Goal: Task Accomplishment & Management: Complete application form

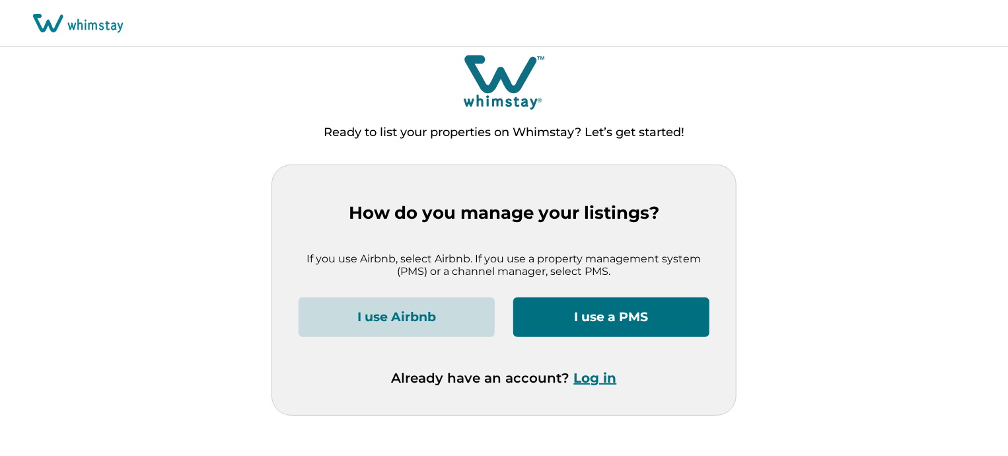
click at [626, 315] on button "I use a PMS" at bounding box center [611, 317] width 196 height 40
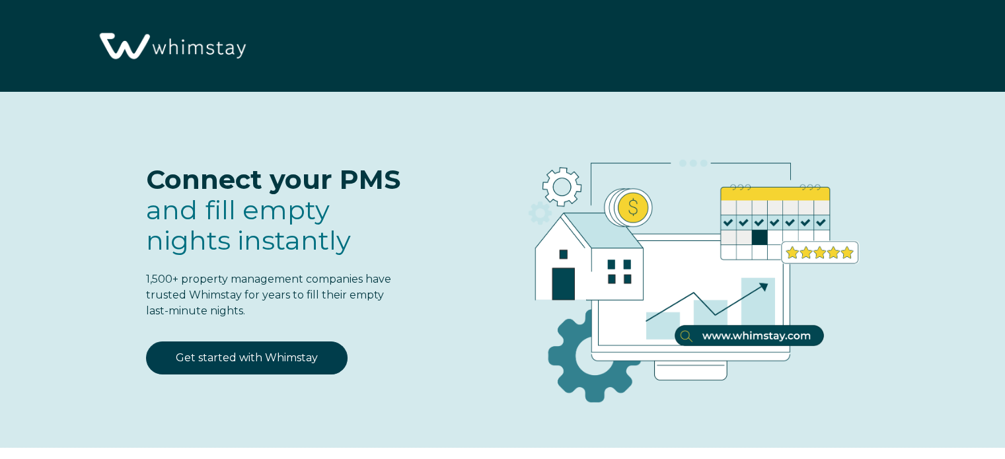
select select "PH"
select select "Standard"
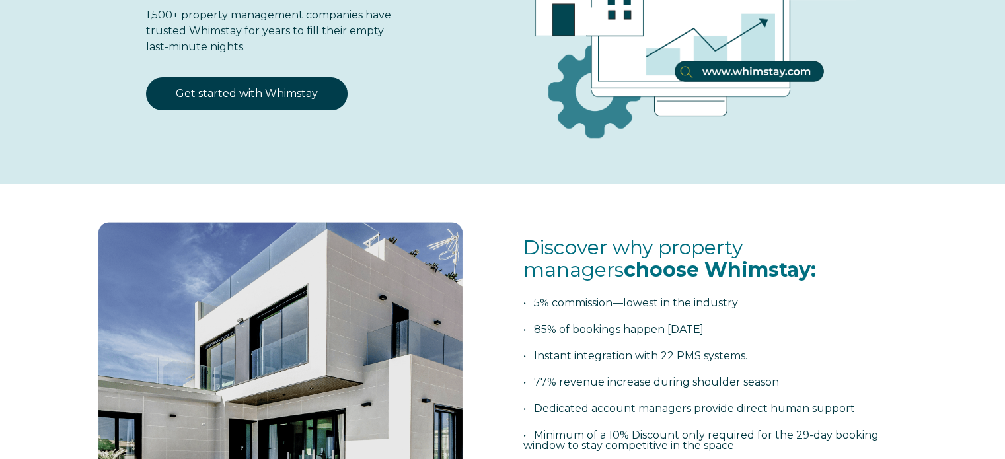
scroll to position [198, 0]
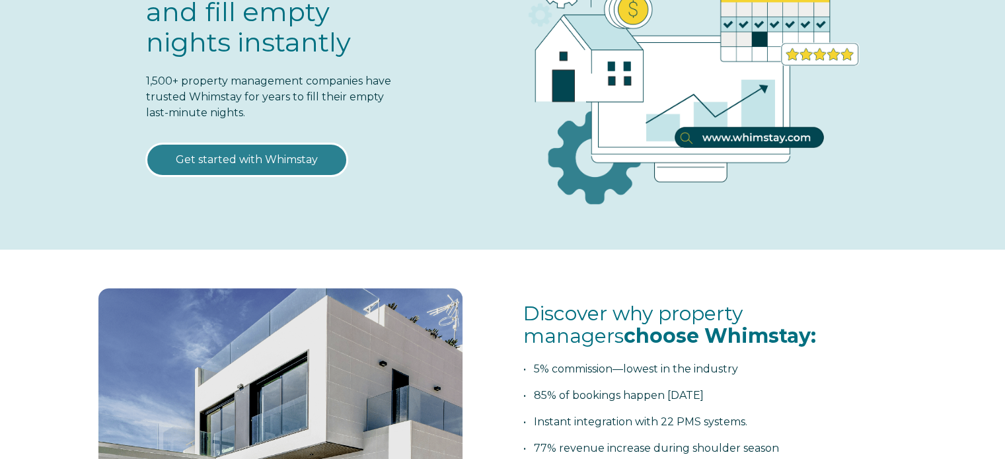
click at [286, 161] on link "Get started with Whimstay" at bounding box center [246, 159] width 201 height 33
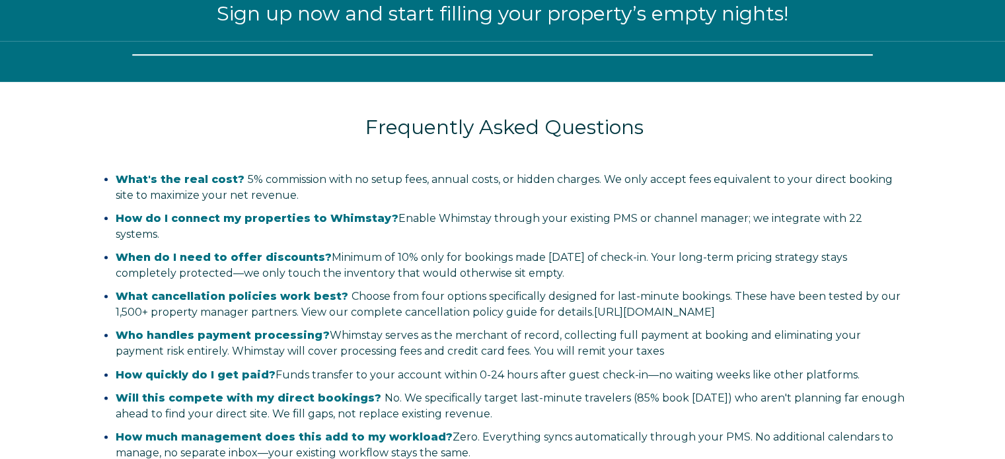
scroll to position [1633, 0]
select select "PH"
select select "Standard"
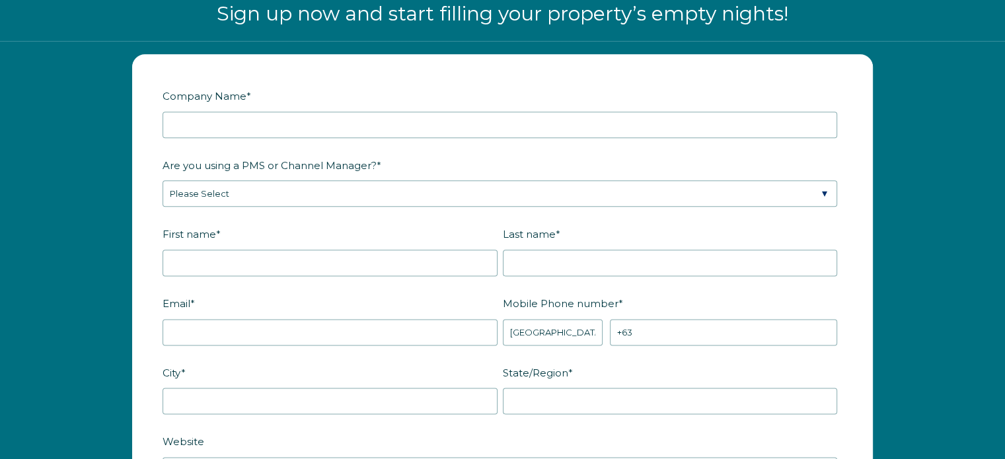
click at [308, 100] on label "Company Name *" at bounding box center [502, 96] width 680 height 23
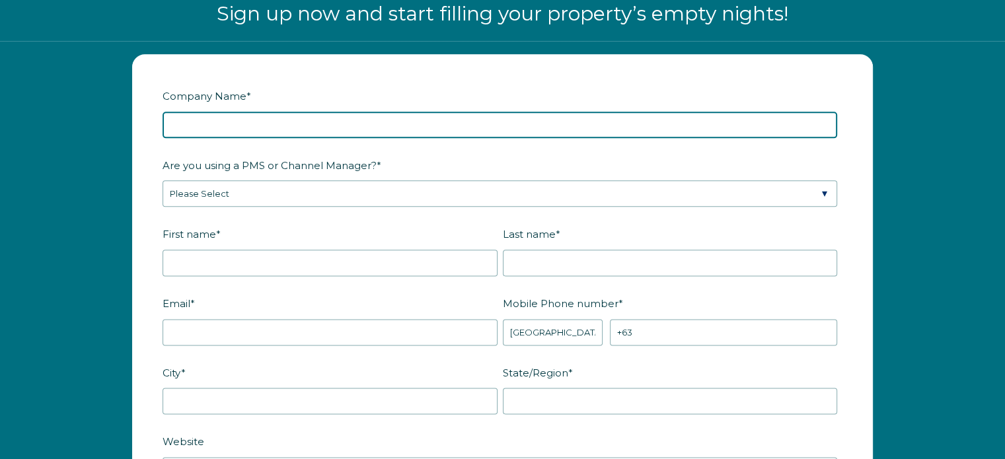
click at [308, 112] on input "Company Name *" at bounding box center [499, 125] width 674 height 26
type input "Biyaya of Indio"
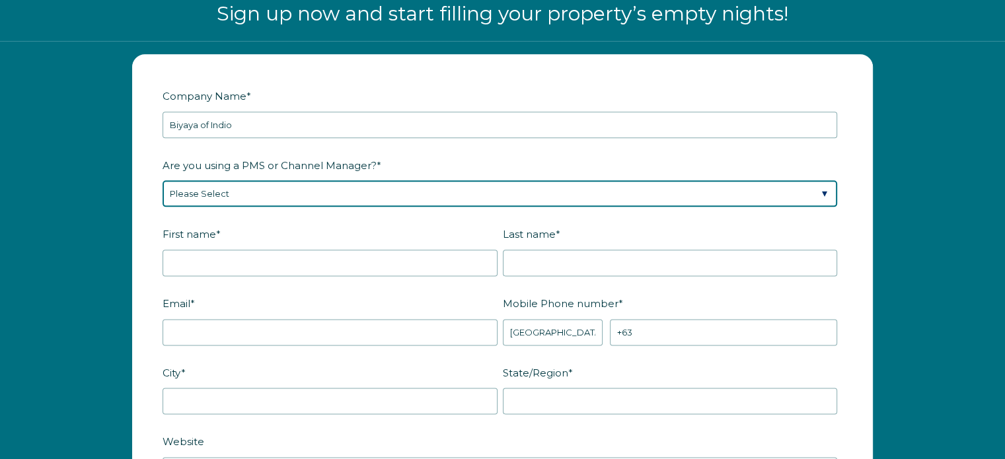
click at [441, 189] on select "Please Select Barefoot BookingPal Boost Brightside CiiRUS Escapia Guesty Hostaw…" at bounding box center [499, 193] width 674 height 26
select select "Hostfully"
click at [162, 180] on select "Please Select Barefoot BookingPal Boost Brightside CiiRUS Escapia Guesty Hostaw…" at bounding box center [499, 193] width 674 height 26
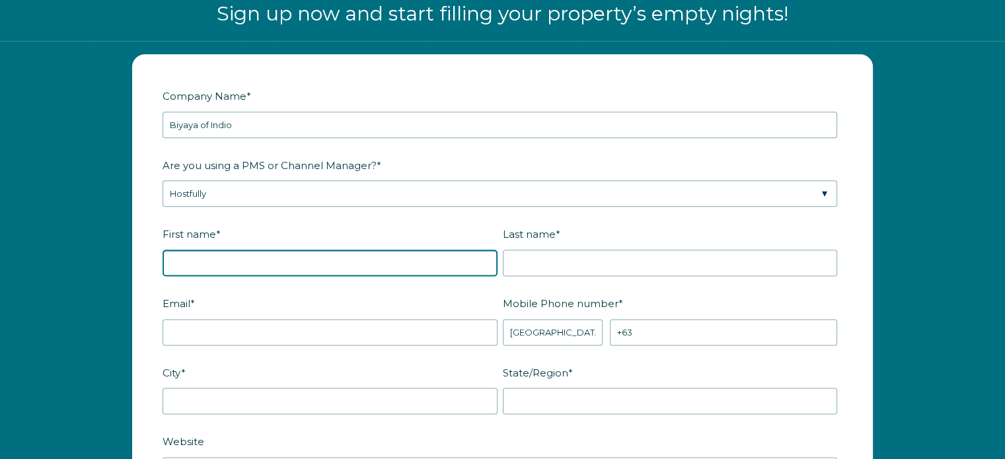
click at [374, 252] on input "First name *" at bounding box center [329, 263] width 335 height 26
type input "Hasmin"
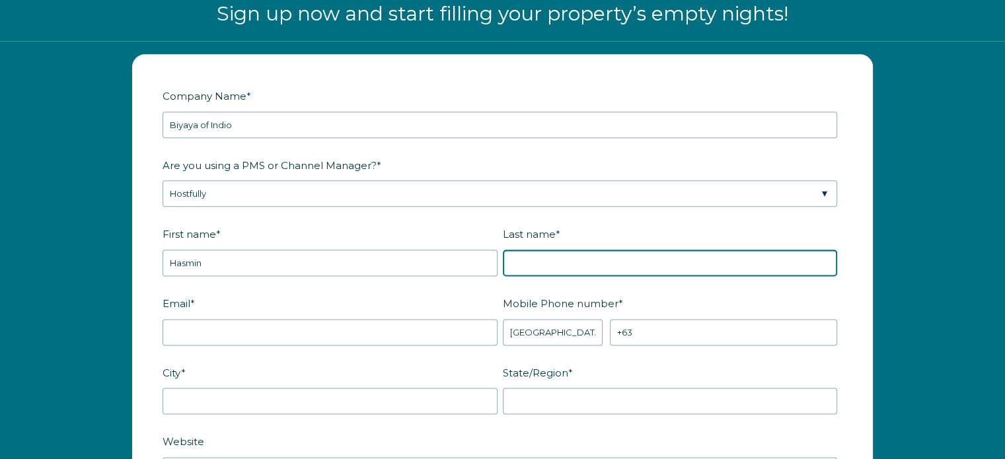
click at [561, 261] on input "Last name *" at bounding box center [670, 263] width 335 height 26
type input "Panem"
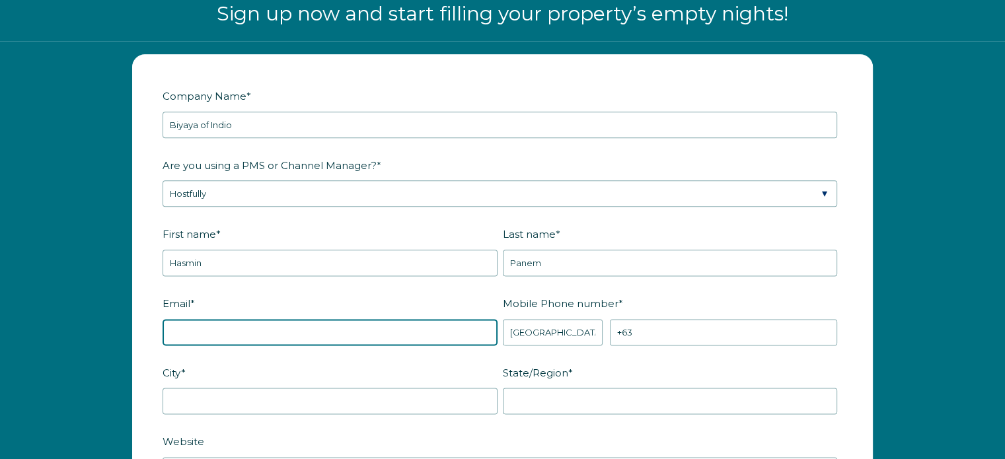
click at [349, 319] on input "Email *" at bounding box center [329, 332] width 335 height 26
type input "biyayaofindio.bravo@gmail.com"
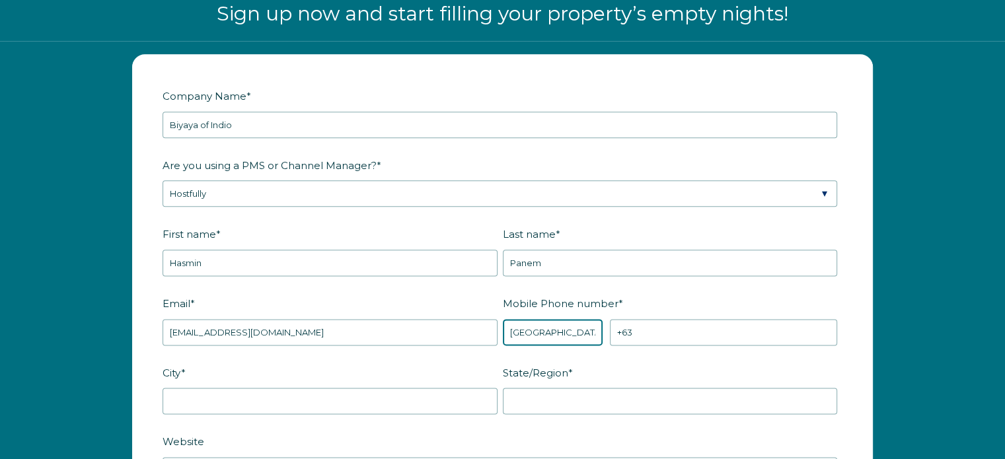
click at [572, 332] on select "* Afghanistan (‫افغانستان‬‎) Albania (Shqipëri) Algeria (‫الجزائر‬‎) American S…" at bounding box center [553, 332] width 100 height 26
select select "US"
click at [503, 319] on select "* Afghanistan (‫افغانستان‬‎) Albania (Shqipëri) Algeria (‫الجزائر‬‎) American S…" at bounding box center [553, 332] width 100 height 26
click at [811, 294] on label "Mobile Phone number *" at bounding box center [673, 303] width 340 height 23
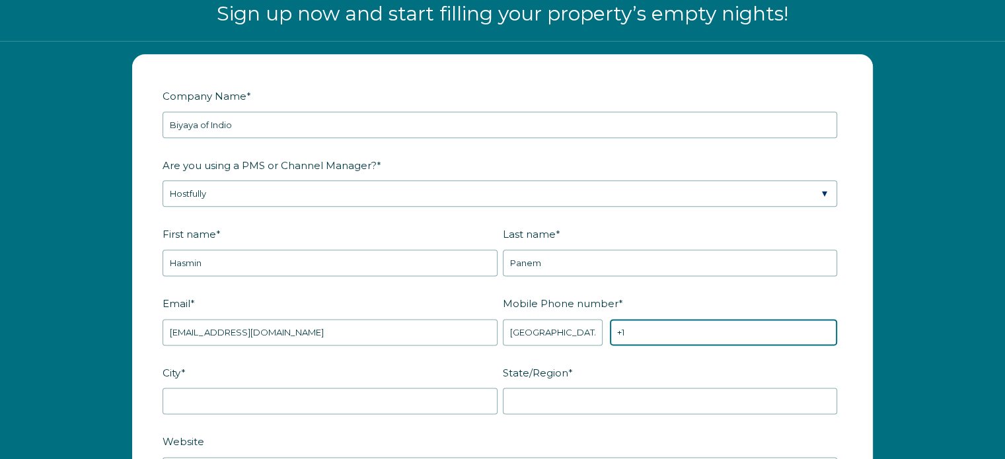
click at [811, 319] on input "+1" at bounding box center [723, 332] width 227 height 26
click at [692, 330] on input "+1" at bounding box center [723, 332] width 227 height 26
paste input "(909)344-5097"
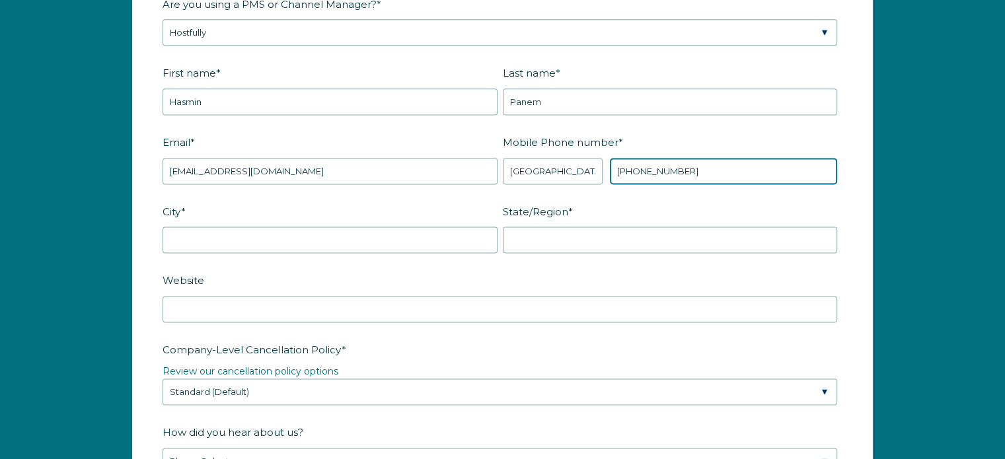
scroll to position [1765, 0]
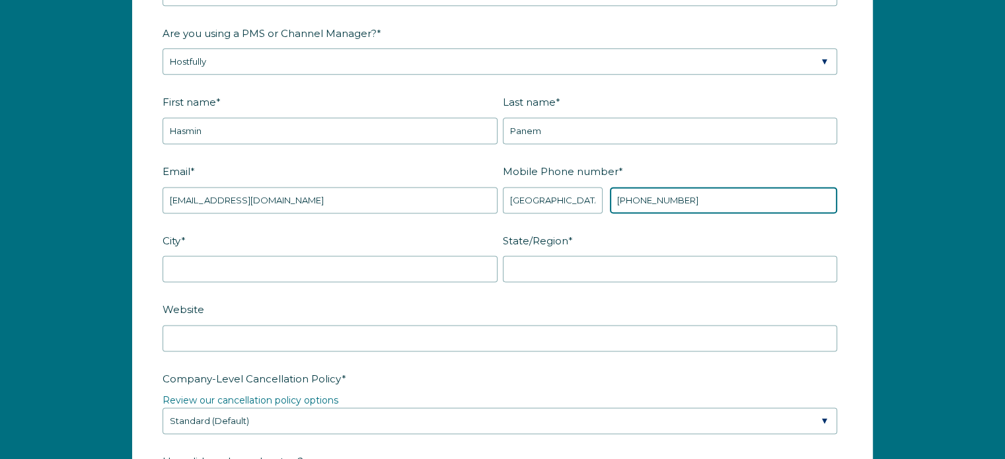
type input "+1 (909)344-5097"
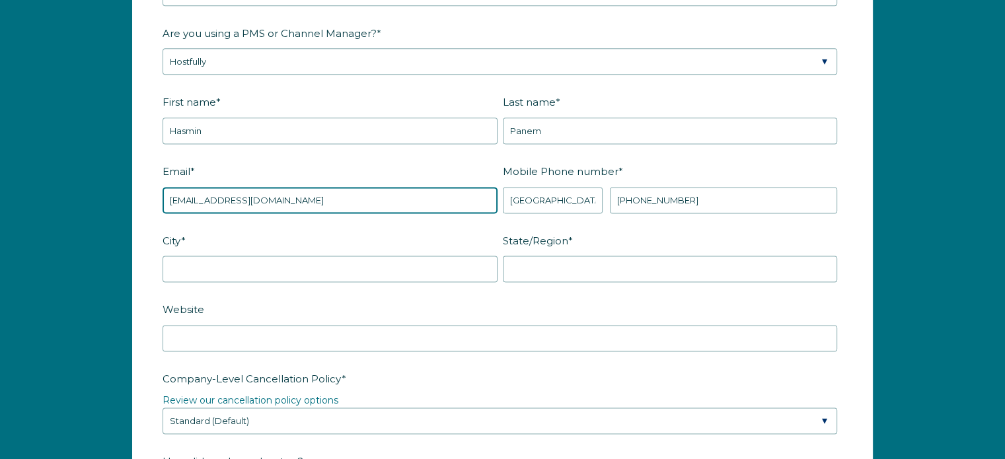
click at [386, 194] on input "biyayaofindio.bravo@gmail.com" at bounding box center [329, 200] width 335 height 26
type input "biyayaofindio.bravo@gmail.com"
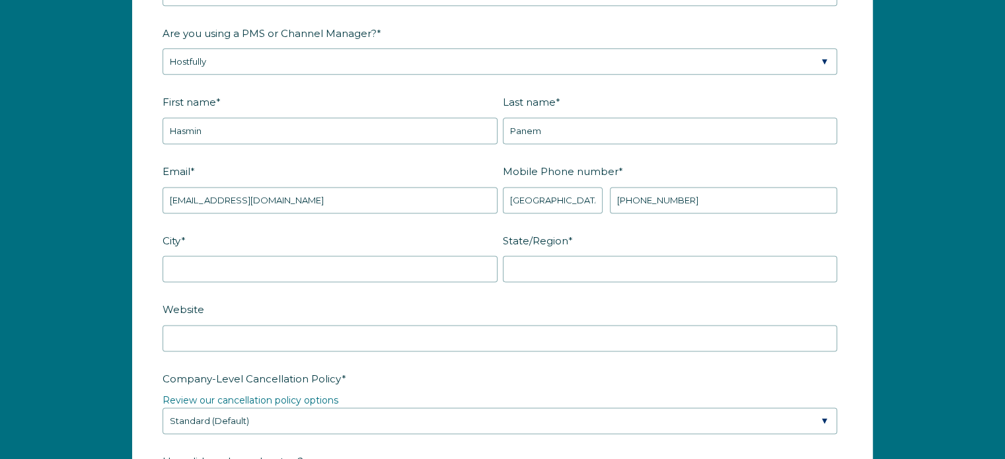
click at [376, 218] on fieldset "Email * biyayaofindio.bravo@gmail.com Mobile Phone number * * Afghanistan (‫افغ…" at bounding box center [502, 194] width 680 height 69
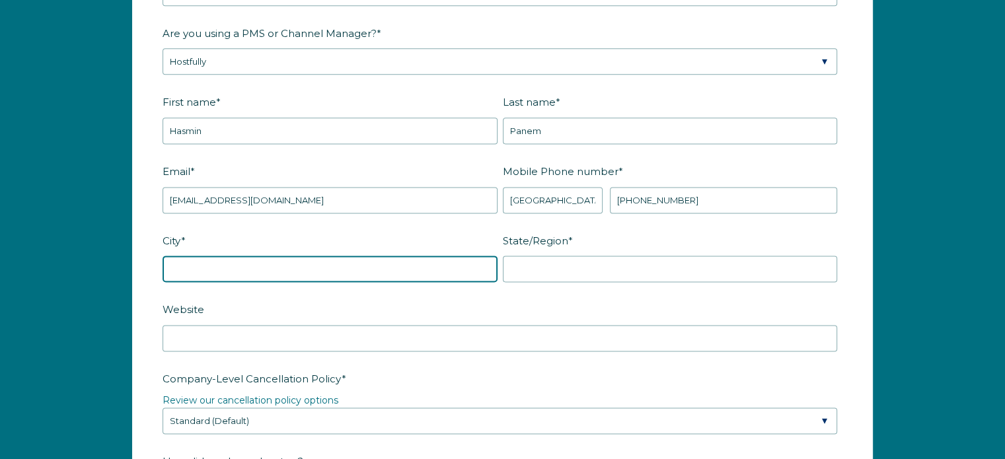
click at [351, 262] on input "City *" at bounding box center [329, 269] width 335 height 26
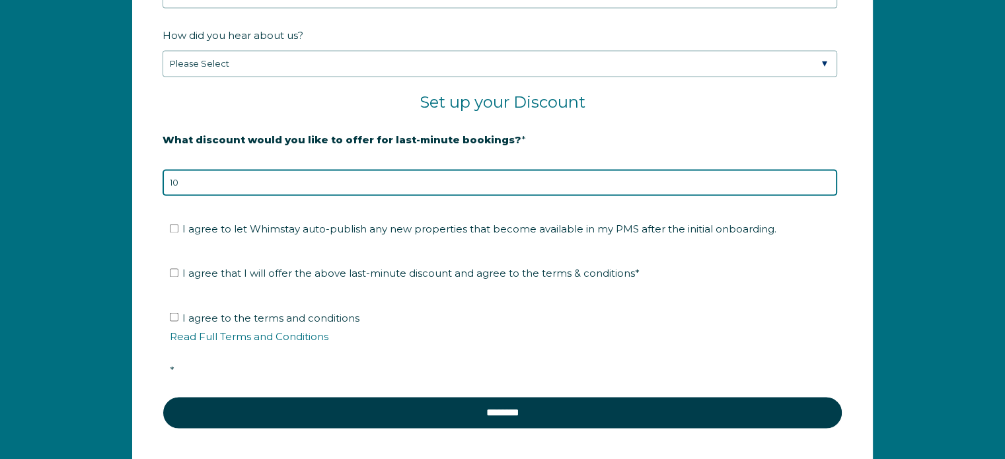
scroll to position [2263, 0]
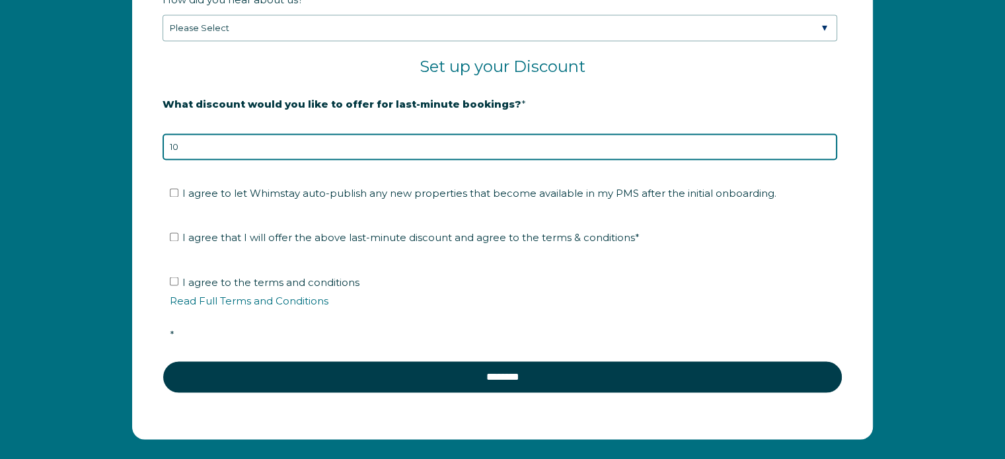
click at [233, 144] on input "10" at bounding box center [499, 146] width 674 height 26
type input "1"
type input "5"
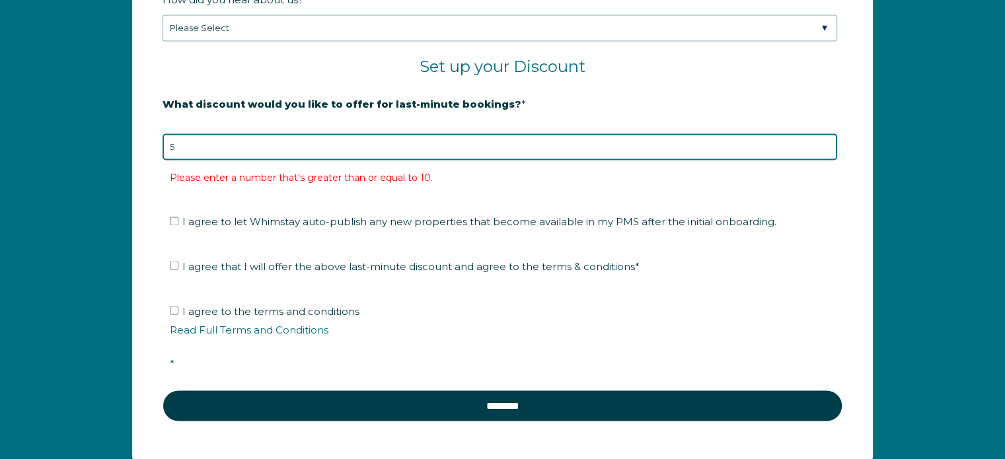
click at [243, 149] on input "5" at bounding box center [499, 146] width 674 height 26
type input "10"
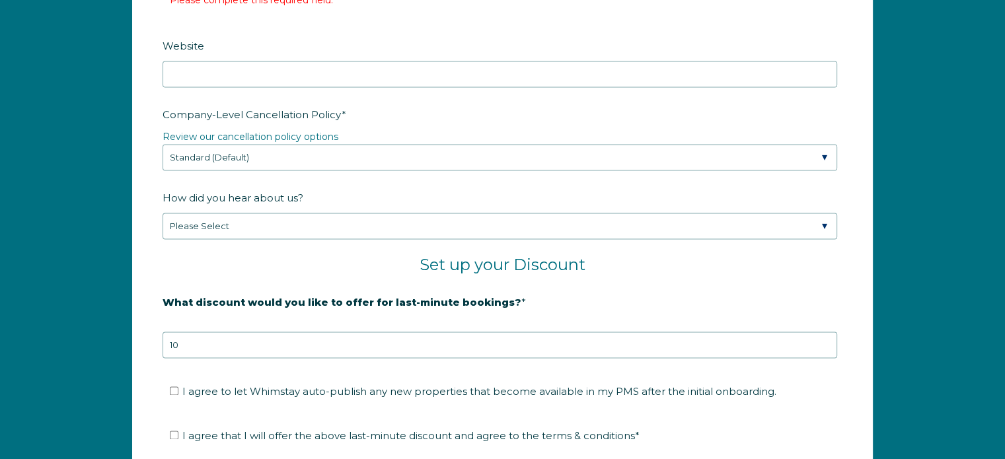
scroll to position [1999, 0]
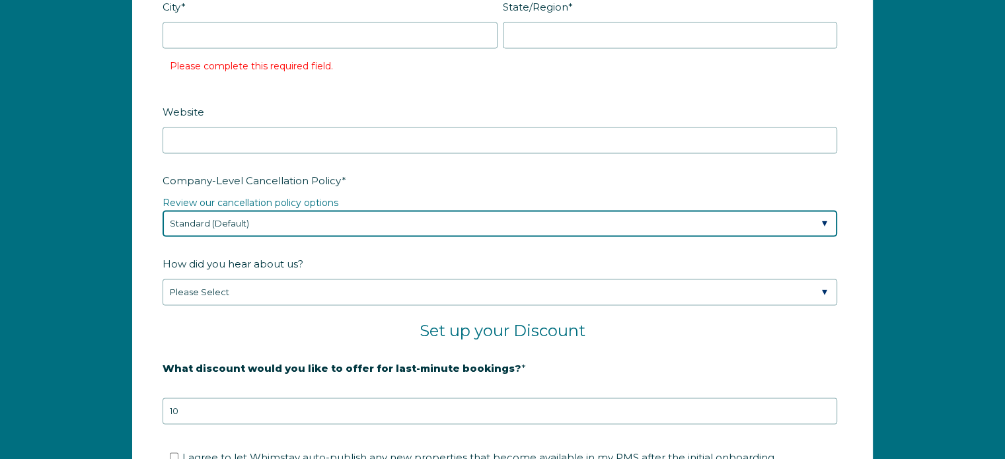
click at [731, 224] on select "Please Select Partial Standard (Default) Moderate Strict" at bounding box center [499, 223] width 674 height 26
select select "Moderate"
click at [162, 210] on select "Please Select Partial Standard (Default) Moderate Strict" at bounding box center [499, 223] width 674 height 26
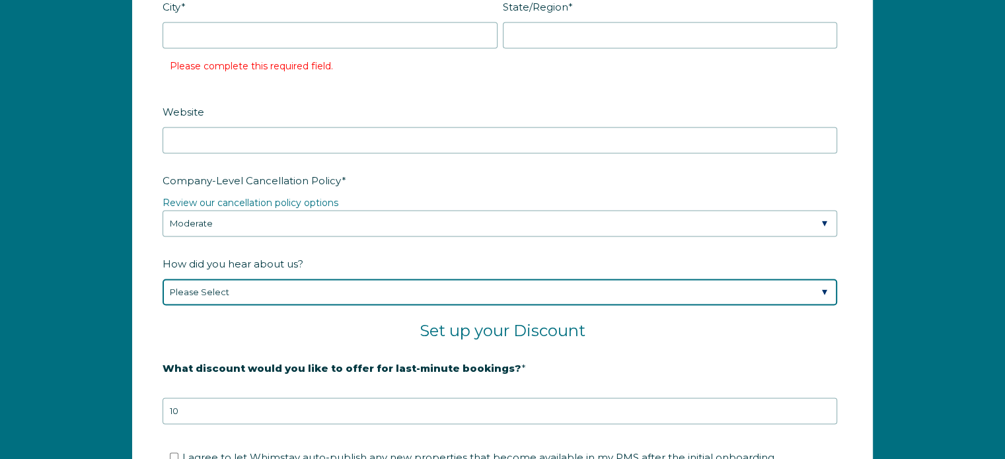
click at [809, 293] on select "Please Select Found Whimstay through a Google search Spoke to a Whimstay salesp…" at bounding box center [499, 292] width 674 height 26
select select "Other"
click at [162, 279] on select "Please Select Found Whimstay through a Google search Spoke to a Whimstay salesp…" at bounding box center [499, 292] width 674 height 26
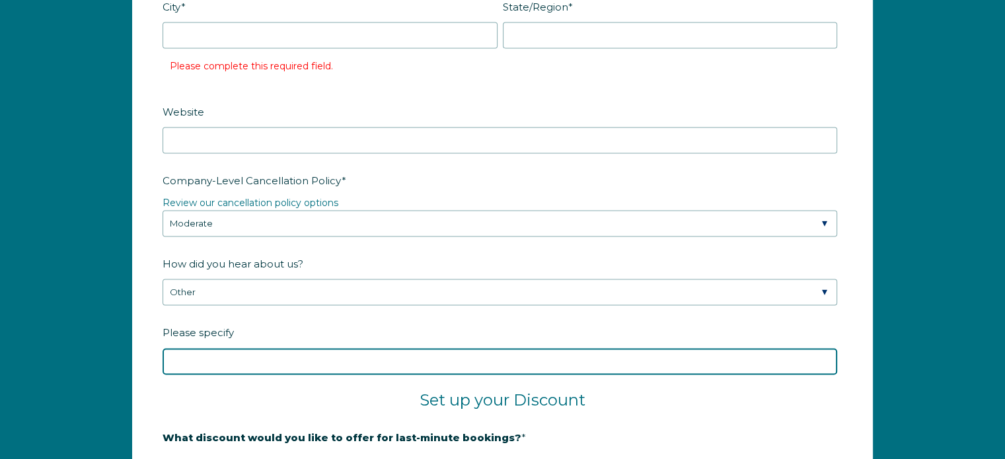
click at [441, 359] on input "Please specify" at bounding box center [499, 361] width 674 height 26
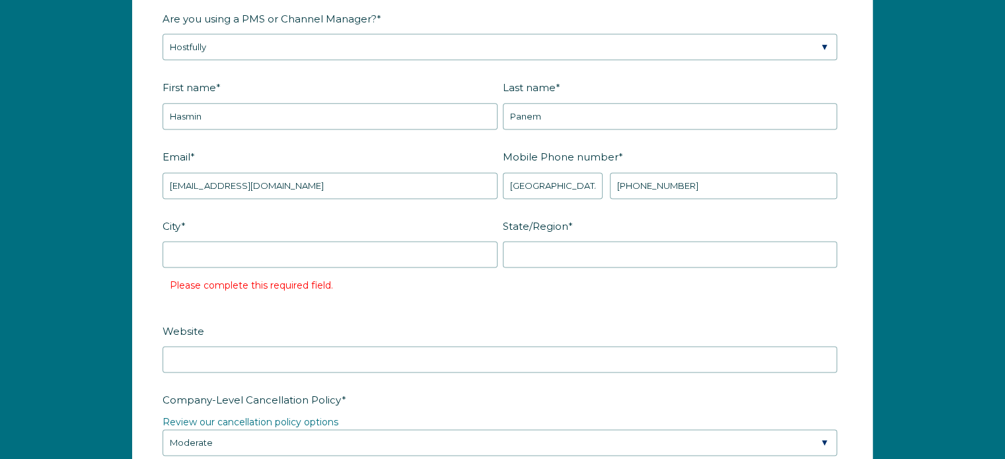
scroll to position [1801, 0]
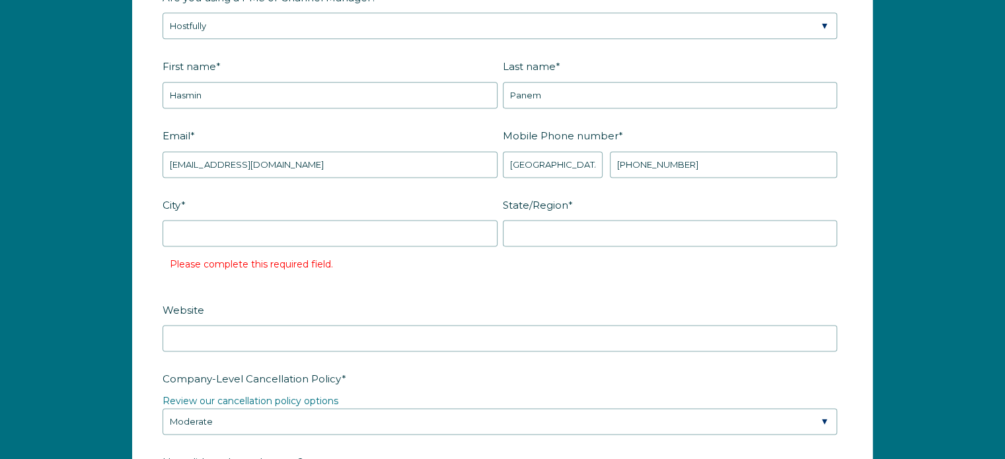
type input "PMS"
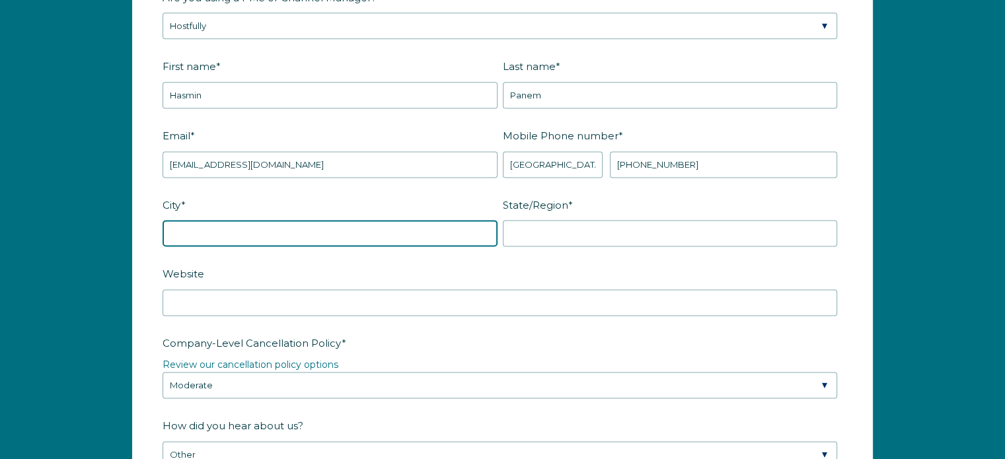
click at [299, 236] on input "City *" at bounding box center [329, 233] width 335 height 26
type input "Upland"
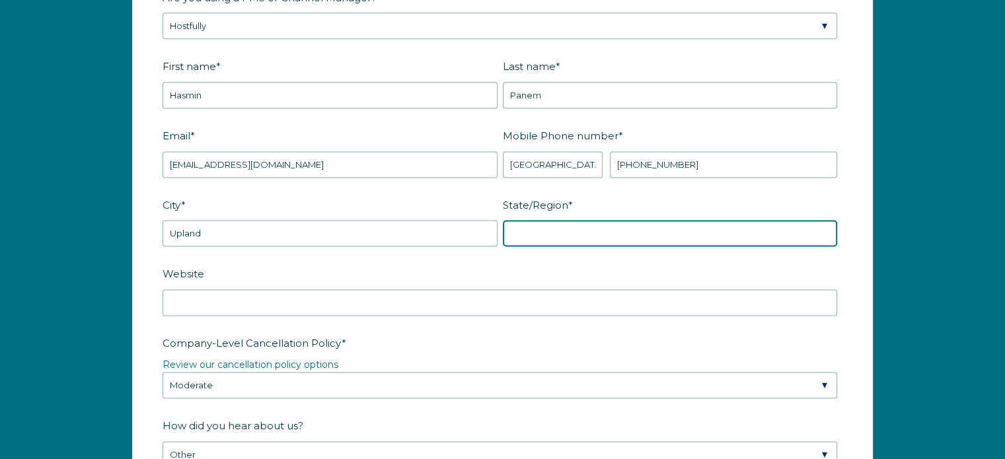
click at [528, 236] on input "State/Region *" at bounding box center [670, 233] width 335 height 26
type input "California"
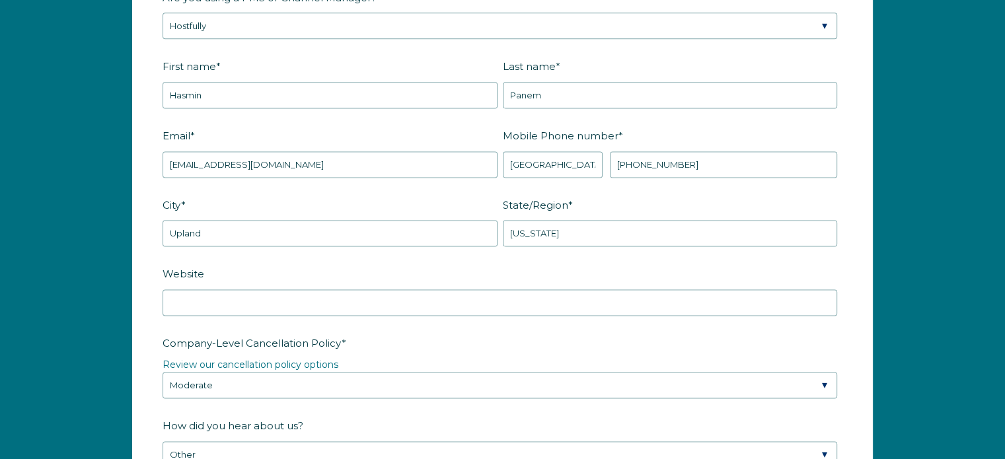
click at [616, 262] on label "Website" at bounding box center [502, 273] width 680 height 23
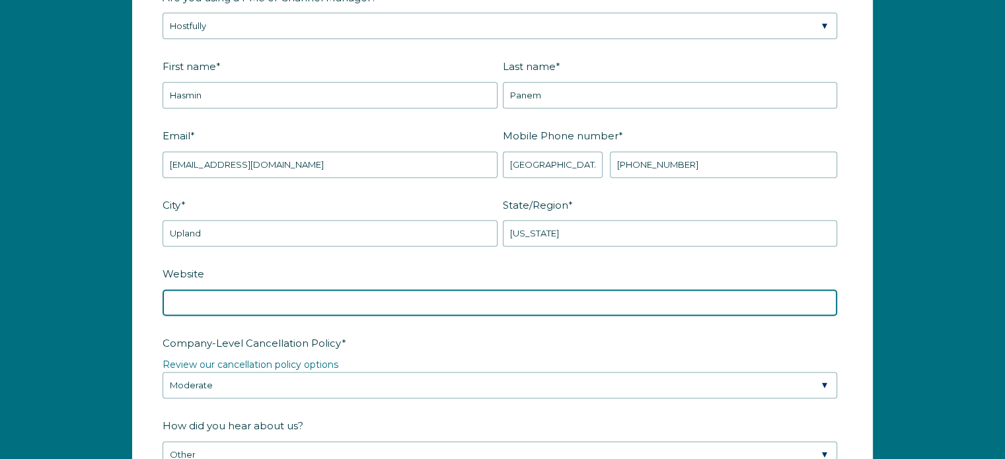
click at [616, 289] on input "Website" at bounding box center [499, 302] width 674 height 26
click at [347, 303] on input "Website" at bounding box center [499, 302] width 674 height 26
paste input "https://book.hostfully.com/biyaya-of-indio/property-details/ffb6a14e-e64c-4a20-…"
drag, startPoint x: 829, startPoint y: 299, endPoint x: 343, endPoint y: 299, distance: 486.1
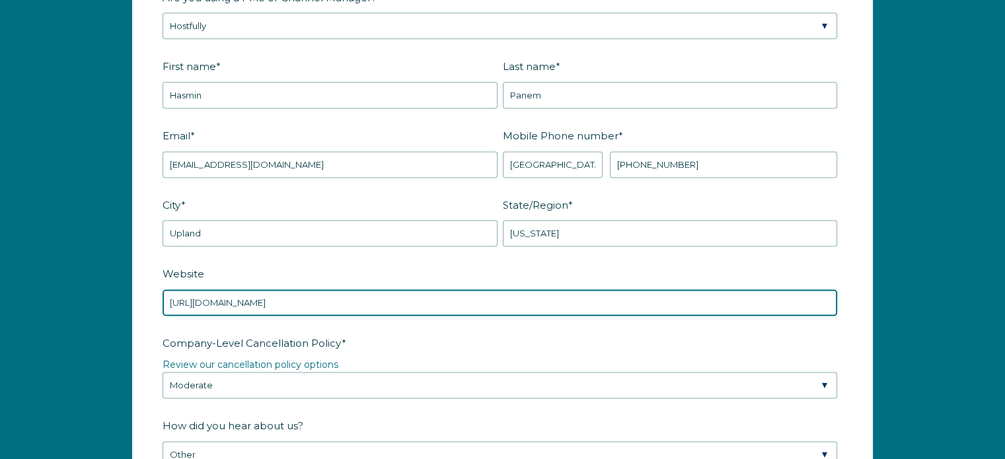
click at [343, 299] on input "https://book.hostfully.com/biyaya-of-indio/property-details/ffb6a14e-e64c-4a20-…" at bounding box center [499, 302] width 674 height 26
click at [360, 299] on input "https://book.hostfully.com/biyaya-of-indio" at bounding box center [499, 302] width 674 height 26
drag, startPoint x: 360, startPoint y: 299, endPoint x: 164, endPoint y: 300, distance: 195.5
click at [164, 300] on input "https://book.hostfully.com/biyaya-of-indio" at bounding box center [499, 302] width 674 height 26
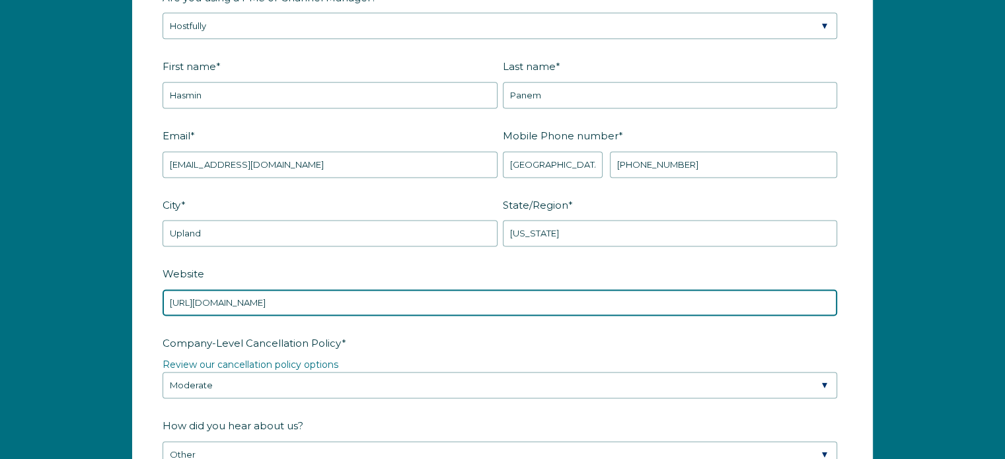
type input "https://book.hostfully.com/biyaya-of-indio"
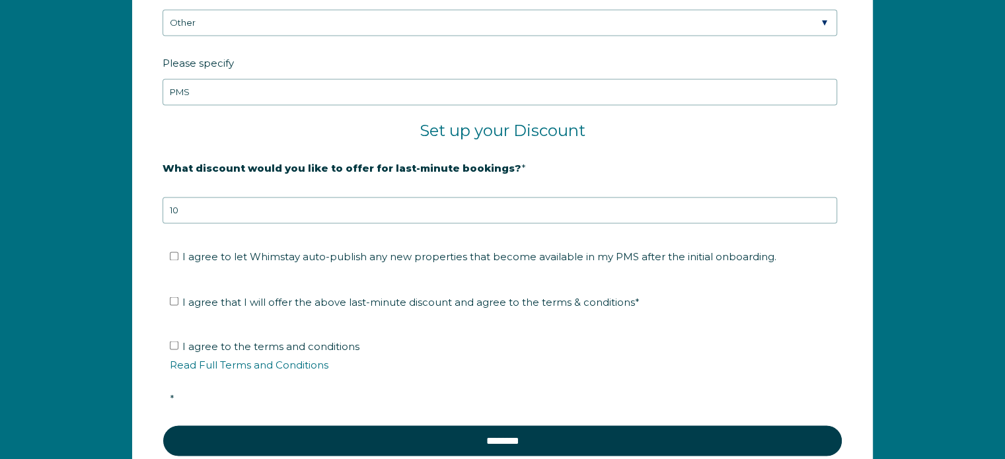
scroll to position [2263, 0]
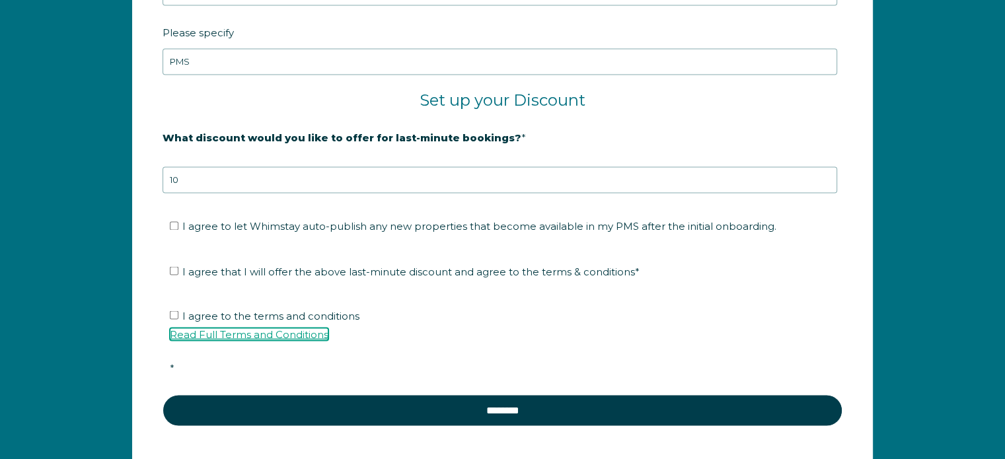
click at [264, 330] on link "Read Full Terms and Conditions" at bounding box center [249, 334] width 159 height 13
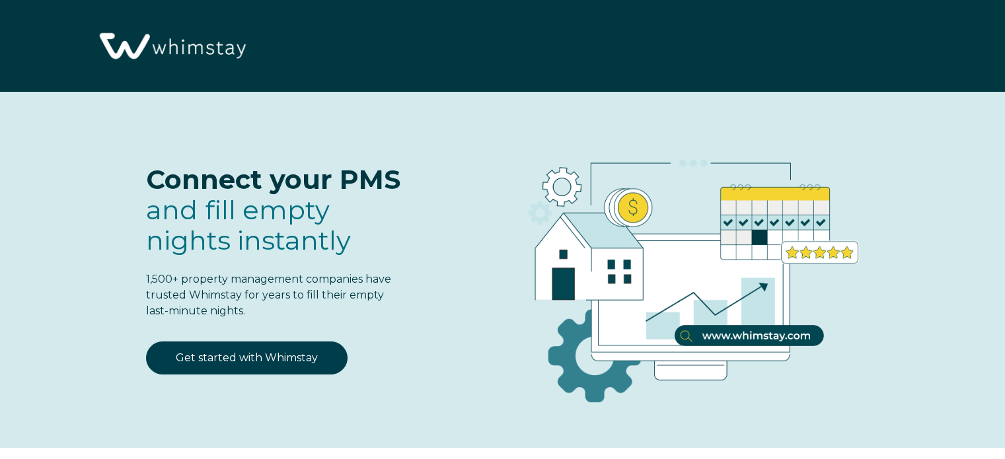
scroll to position [3176, 0]
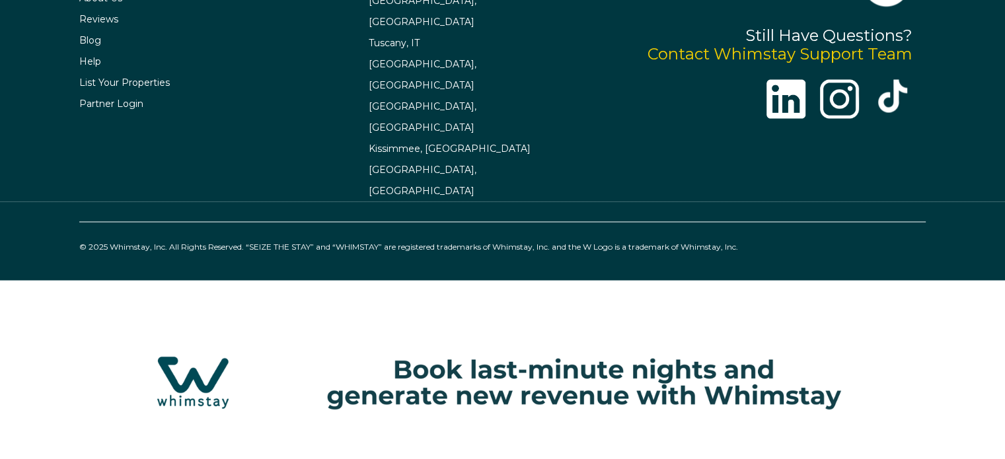
select select "PH"
select select "Standard"
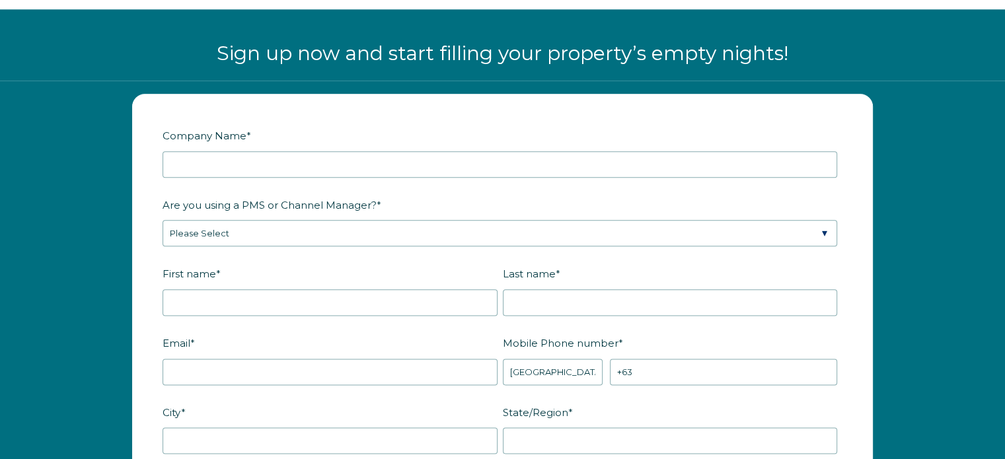
scroll to position [1591, 0]
